Goal: Complete application form

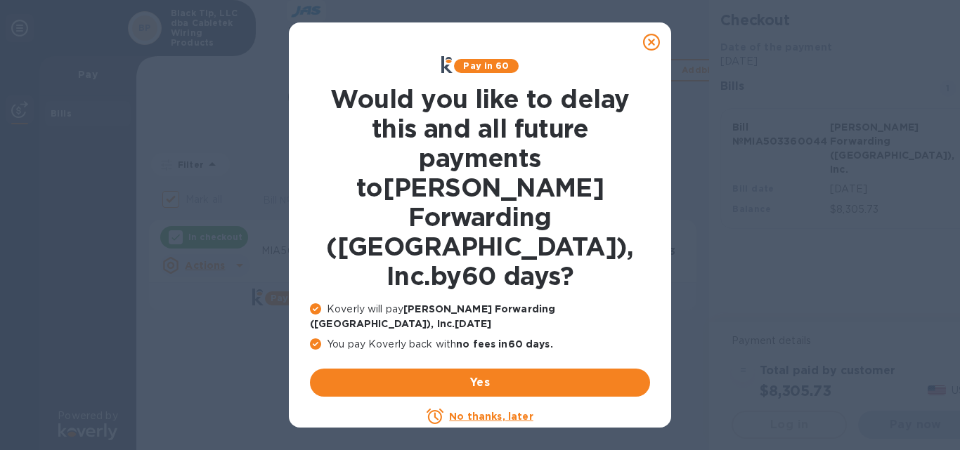
click at [472, 411] on u "No thanks, later" at bounding box center [491, 416] width 84 height 11
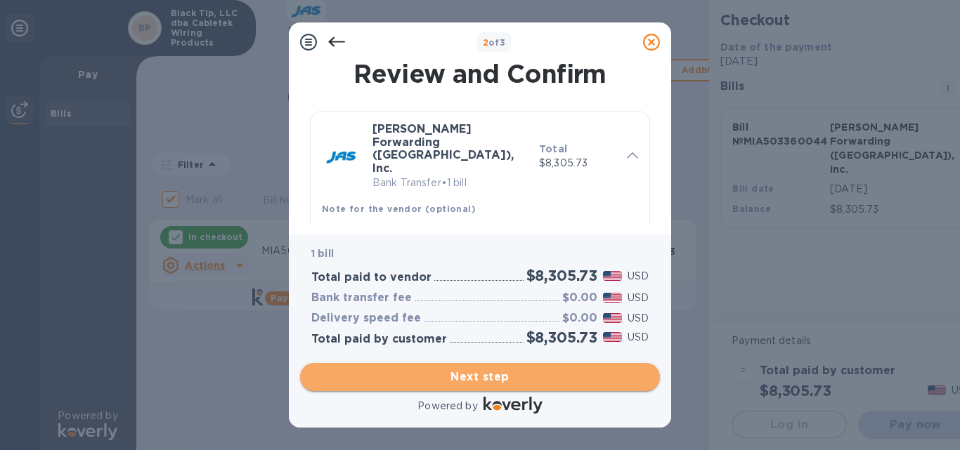
click at [499, 367] on button "Next step" at bounding box center [480, 377] width 360 height 28
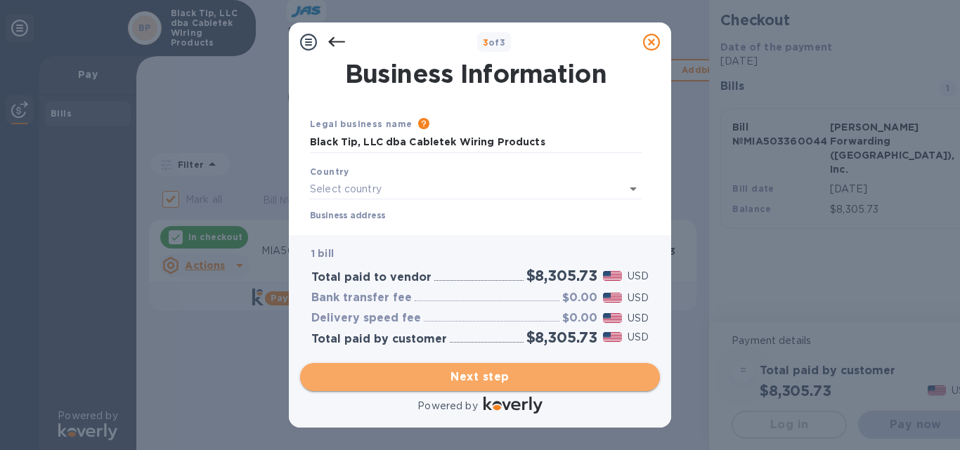
click at [469, 374] on span "Next step" at bounding box center [479, 377] width 337 height 17
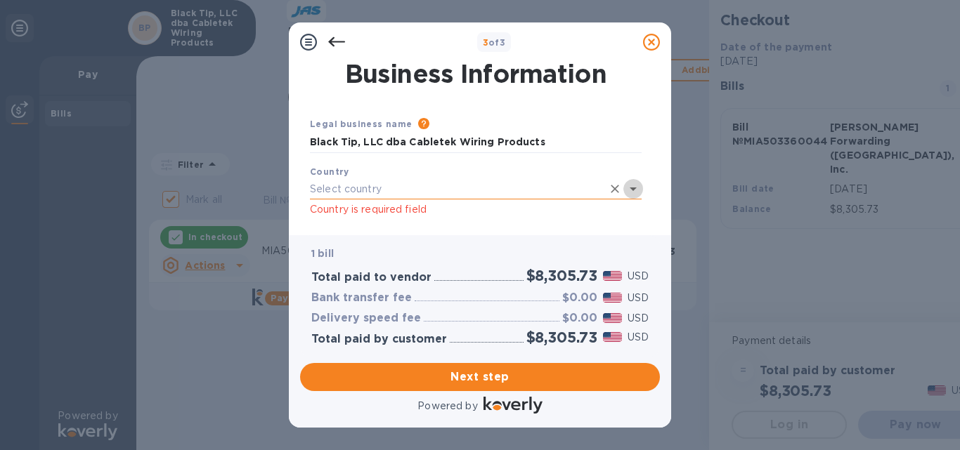
click at [631, 192] on icon "Open" at bounding box center [632, 189] width 17 height 17
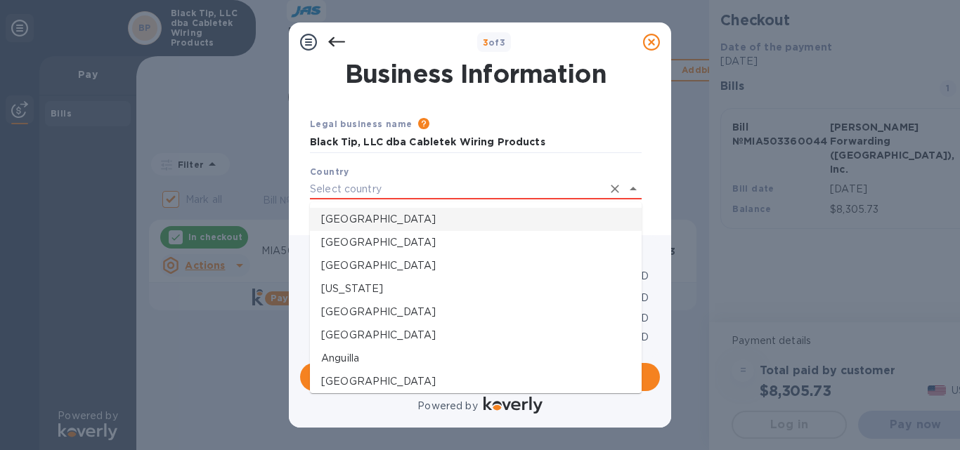
click at [403, 221] on p "[GEOGRAPHIC_DATA]" at bounding box center [475, 219] width 309 height 15
type input "[GEOGRAPHIC_DATA]"
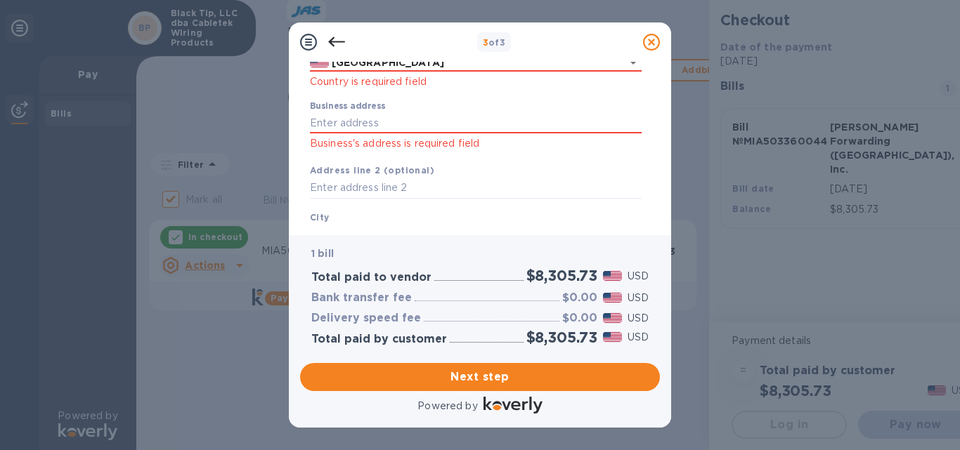
scroll to position [126, 0]
click at [346, 119] on input "Business address" at bounding box center [476, 121] width 332 height 21
type input "[STREET_ADDRESS]"
drag, startPoint x: 653, startPoint y: 131, endPoint x: 654, endPoint y: 151, distance: 19.7
click at [654, 151] on div "Business Information Legal business name Please provide the legal name that app…" at bounding box center [480, 143] width 360 height 162
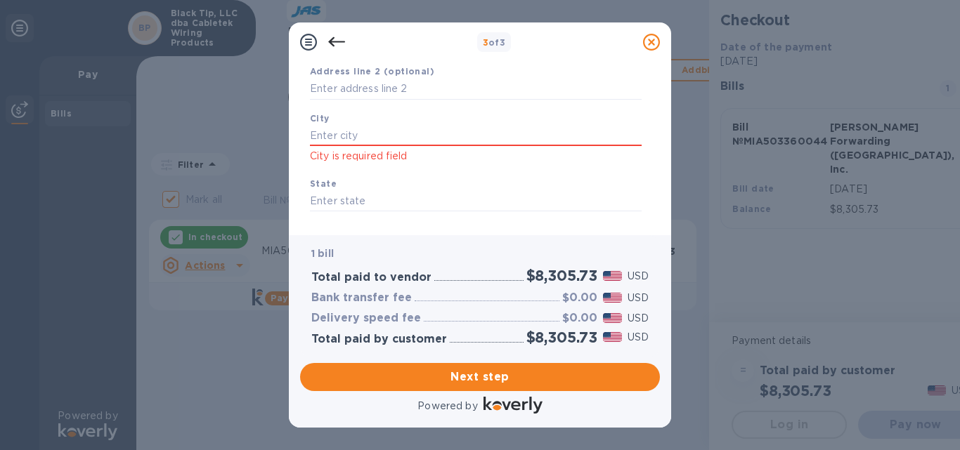
scroll to position [235, 0]
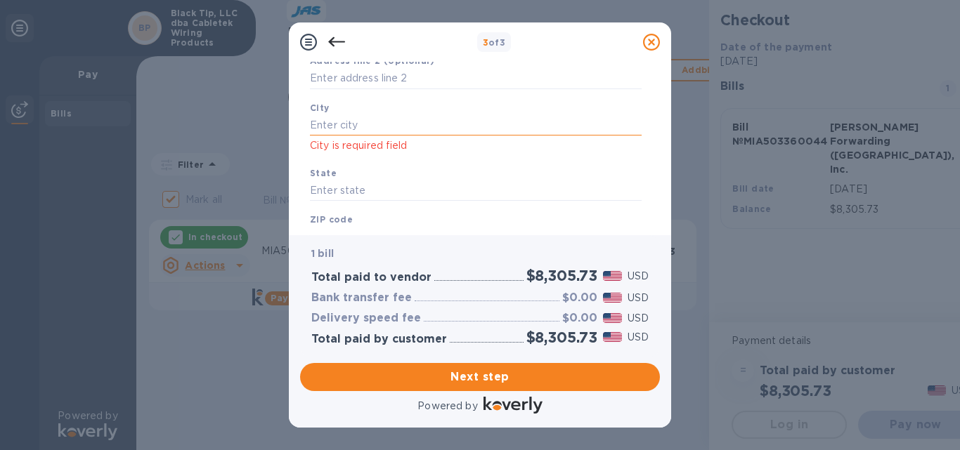
click at [348, 133] on input "text" at bounding box center [476, 125] width 332 height 21
type input "Elyria"
type input "OH"
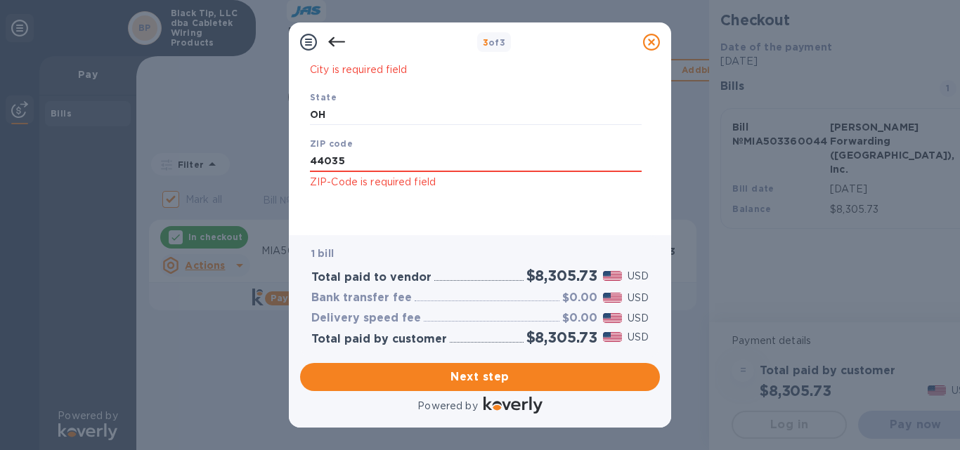
type input "44035"
click at [473, 381] on span "Next step" at bounding box center [479, 377] width 337 height 17
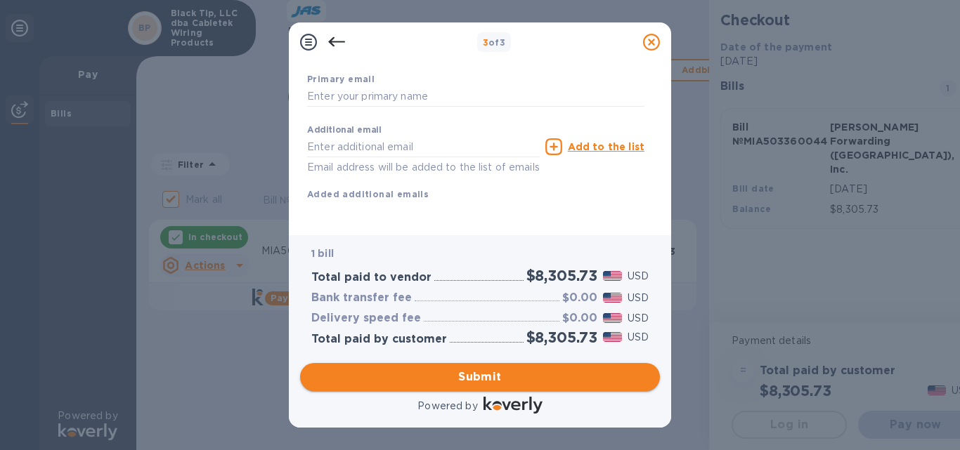
scroll to position [270, 0]
click at [415, 86] on input "text" at bounding box center [475, 96] width 337 height 21
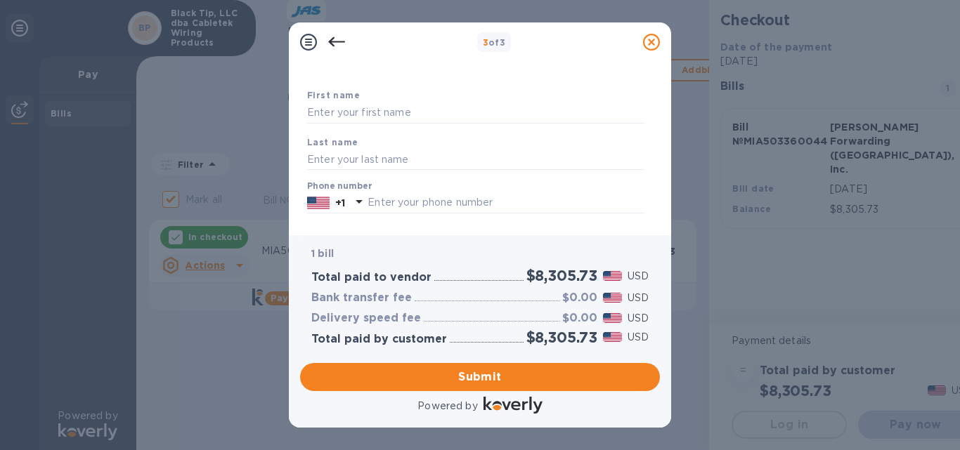
scroll to position [67, 0]
click at [392, 107] on input "text" at bounding box center [475, 109] width 337 height 21
type input "H"
type input "[PERSON_NAME]"
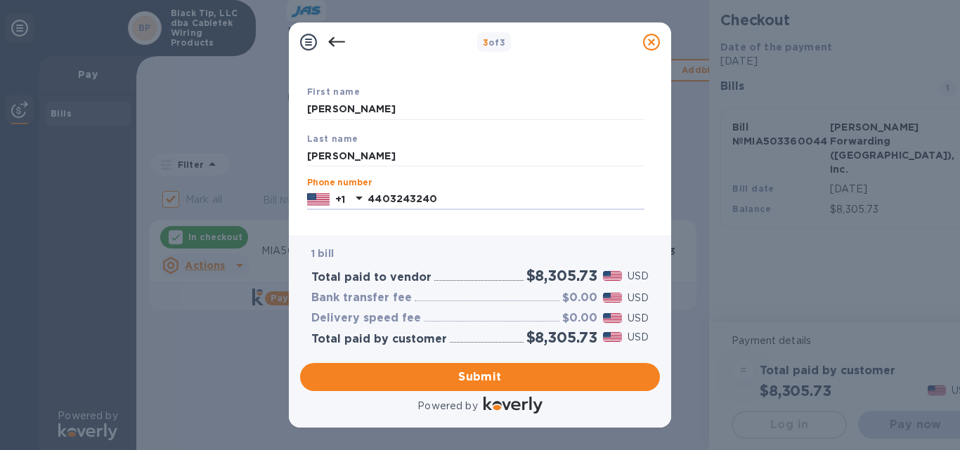
type input "4403243240"
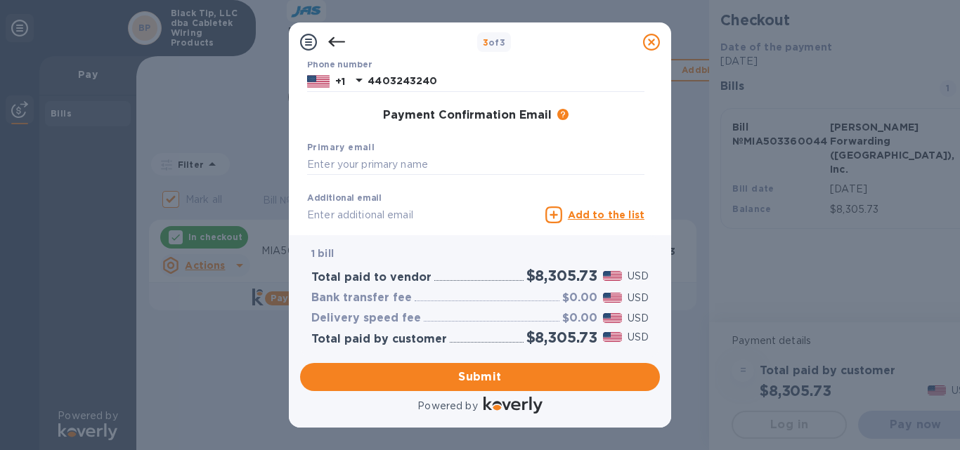
scroll to position [202, 0]
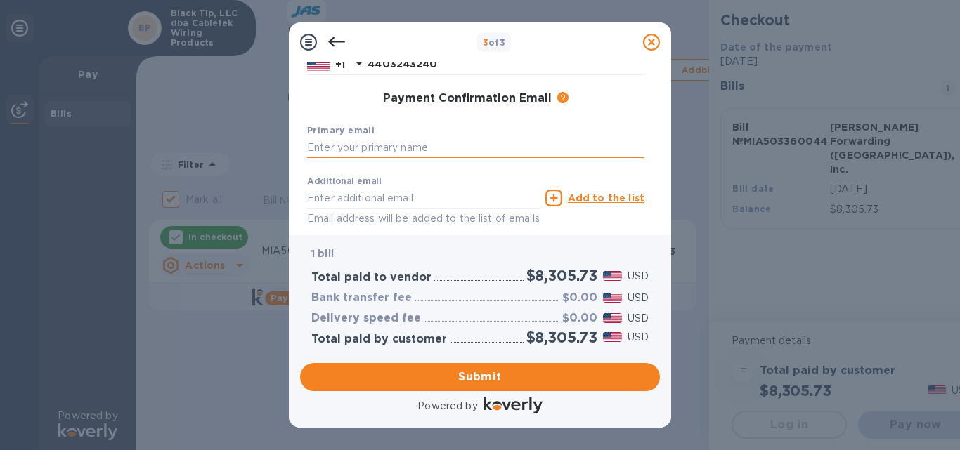
click at [359, 145] on input "text" at bounding box center [475, 148] width 337 height 21
type input "[EMAIL_ADDRESS][DOMAIN_NAME]"
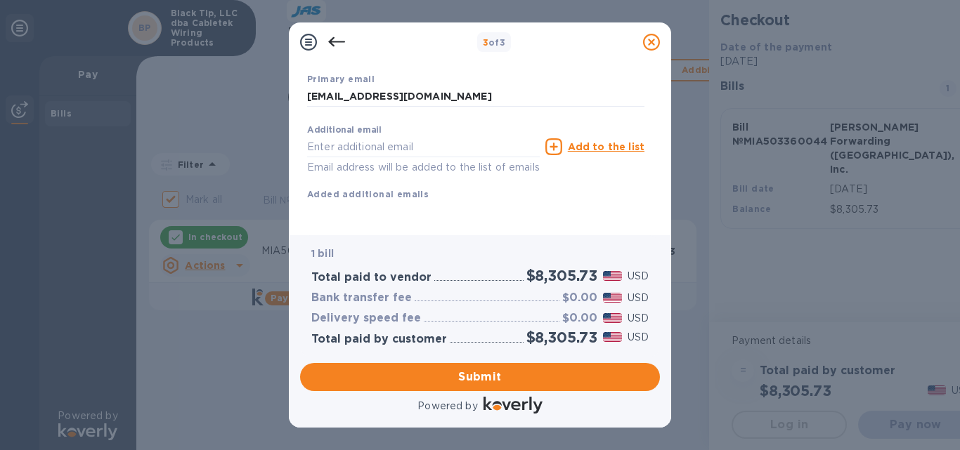
scroll to position [270, 0]
click at [398, 137] on input "text" at bounding box center [423, 146] width 233 height 21
type input "[EMAIL_ADDRESS][DOMAIN_NAME]"
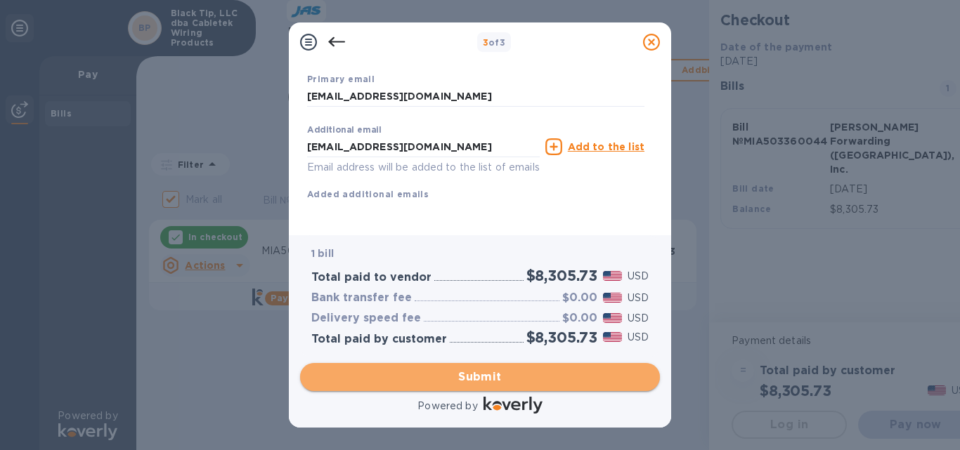
click at [485, 376] on span "Submit" at bounding box center [479, 377] width 337 height 17
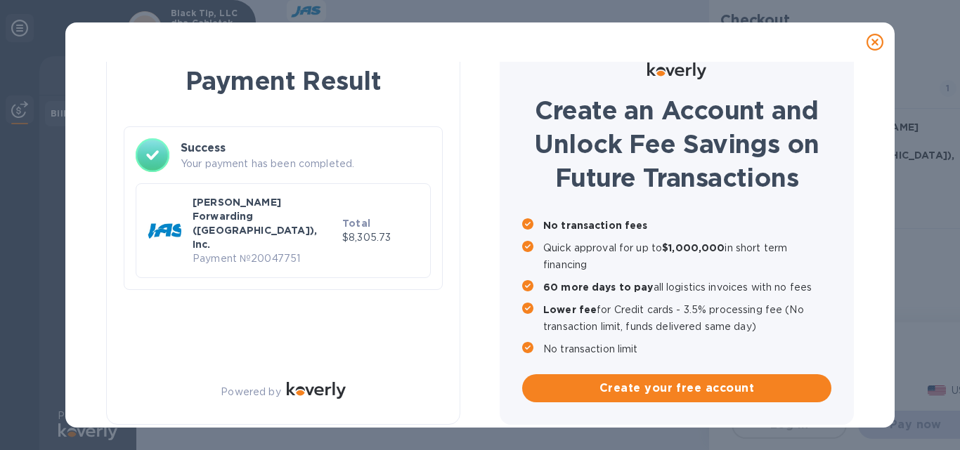
checkbox input "false"
